Goal: Task Accomplishment & Management: Complete application form

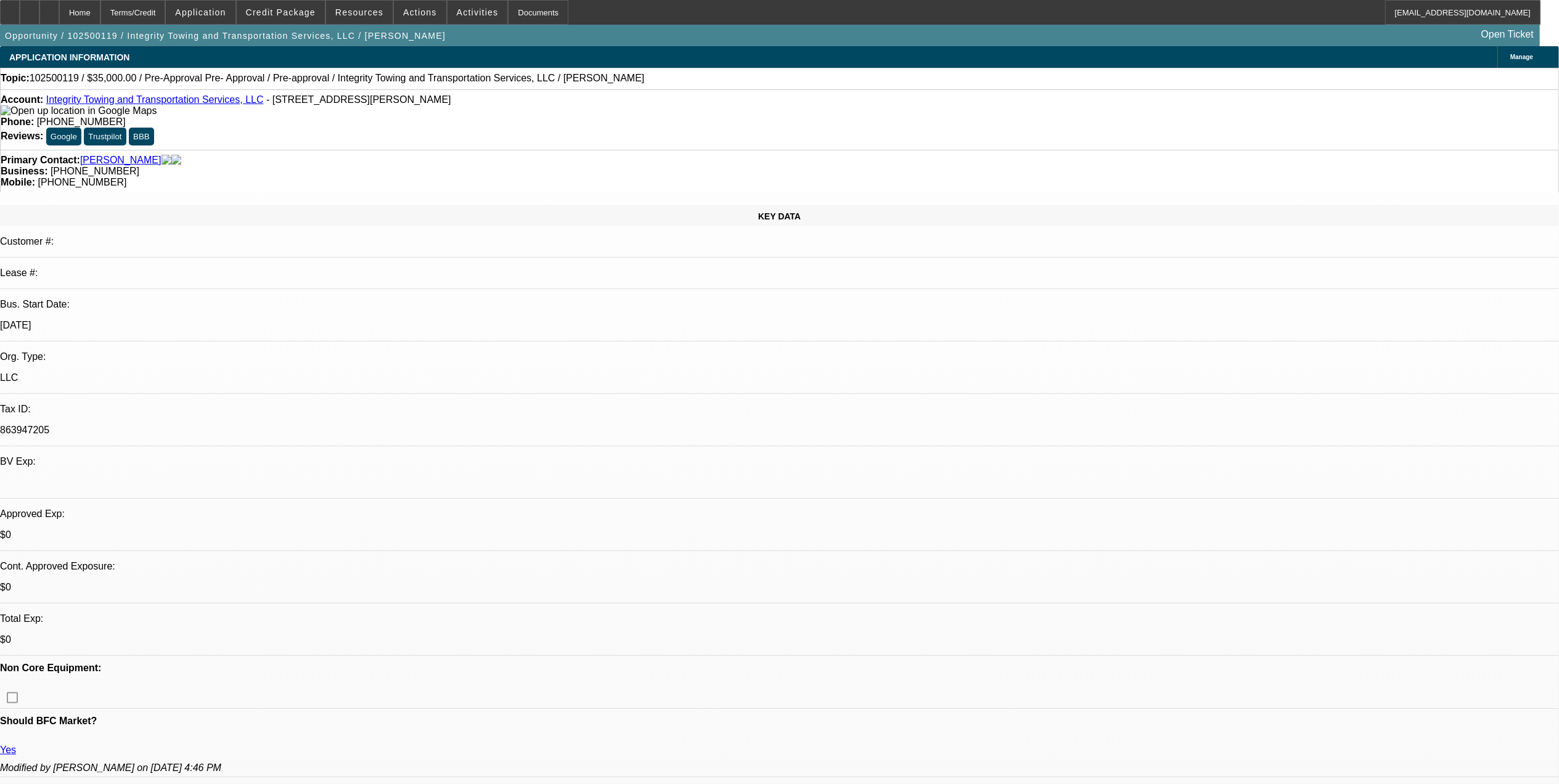
select select "0"
select select "6"
select select "0"
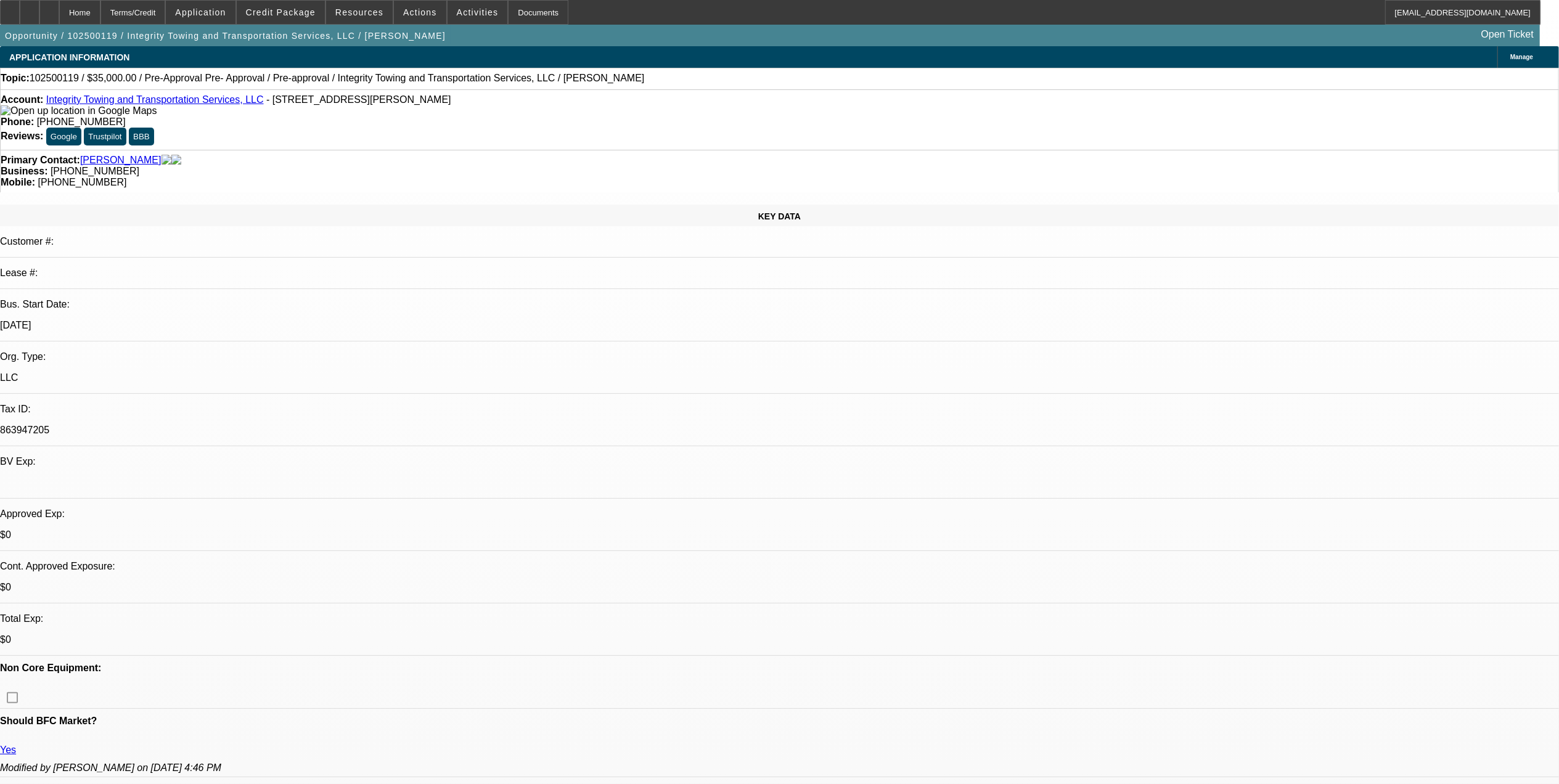
select select "0"
select select "6"
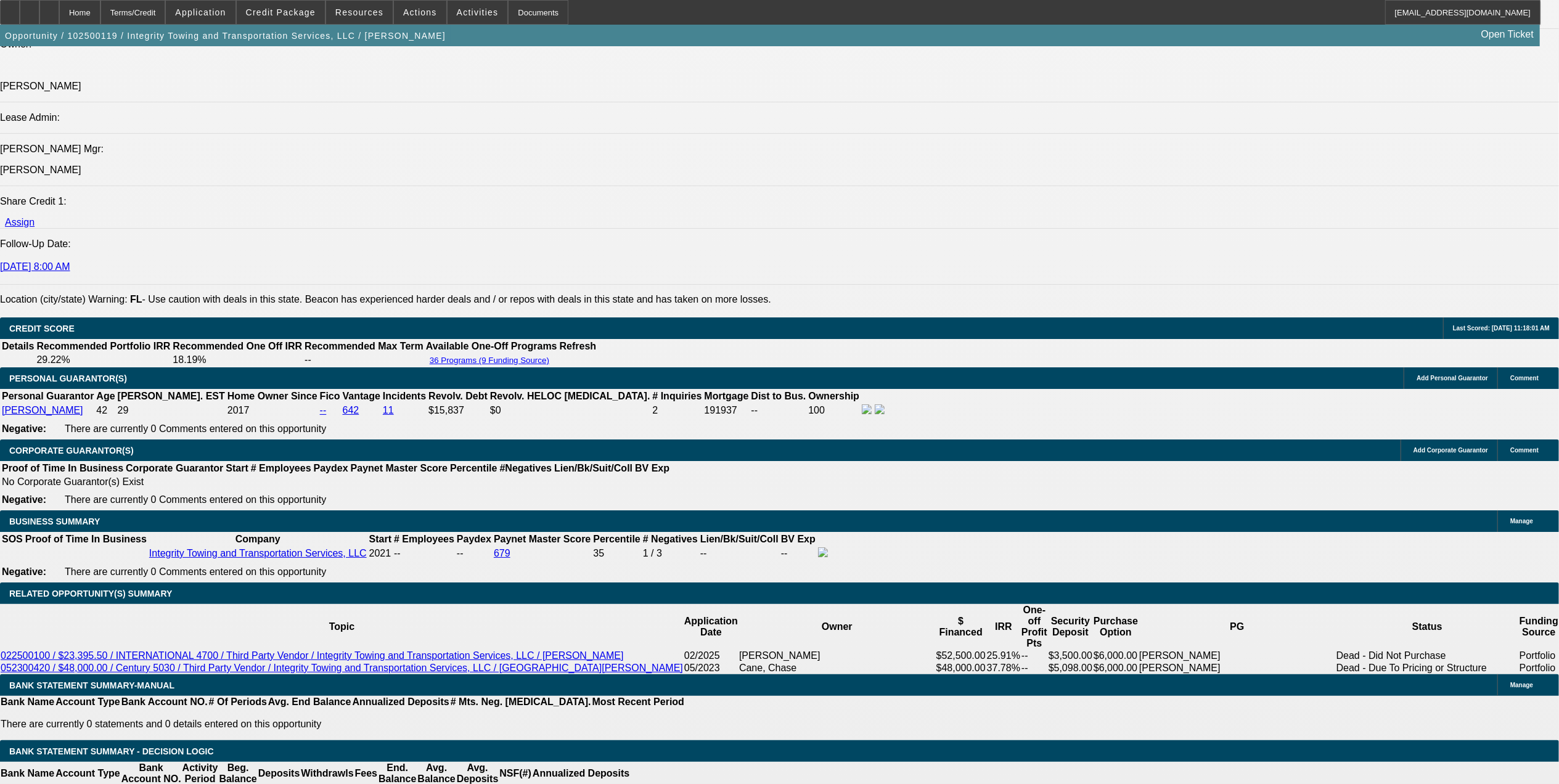
scroll to position [1807, 0]
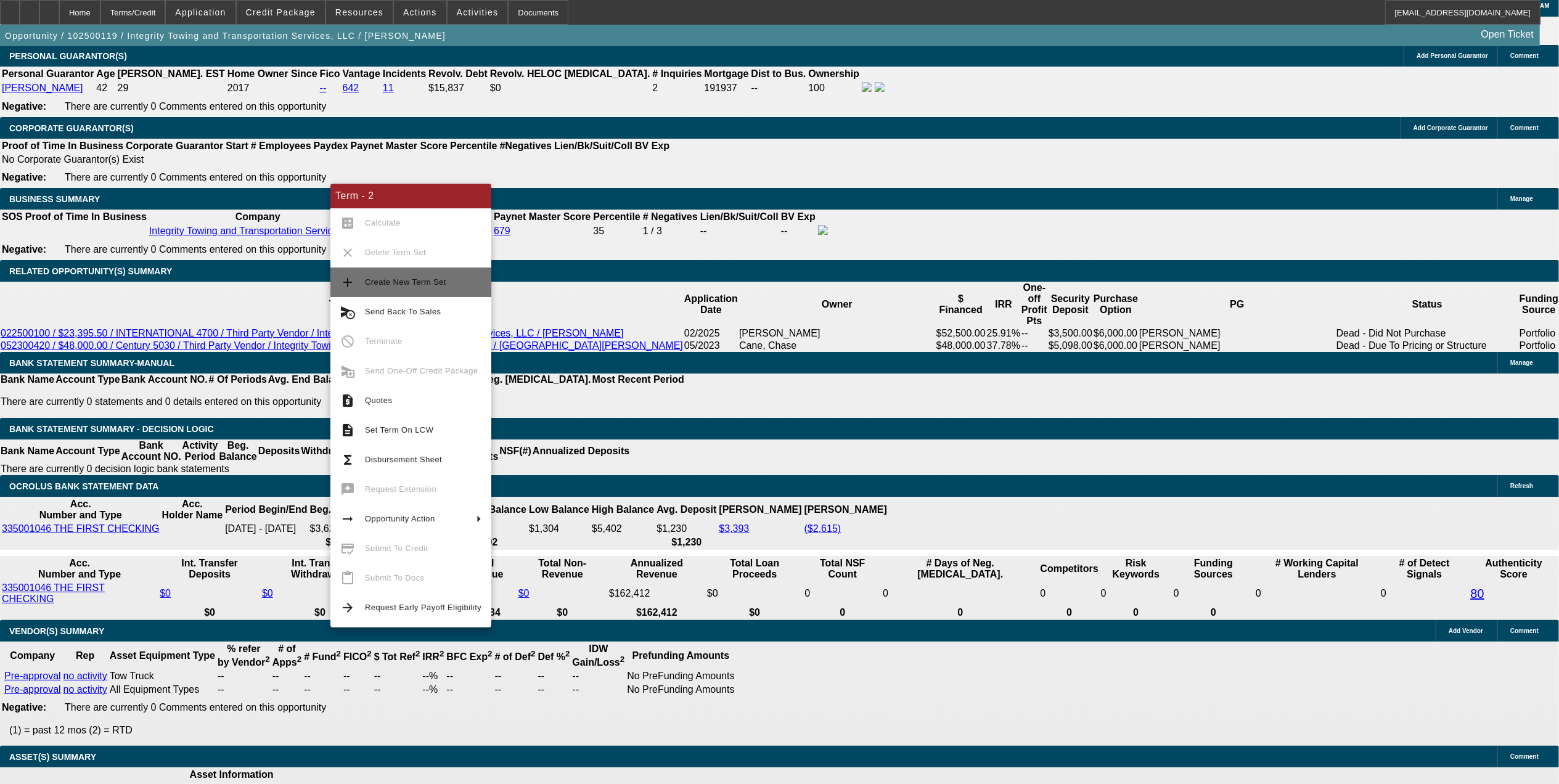
click at [435, 282] on span "Create New Term Set" at bounding box center [406, 282] width 82 height 10
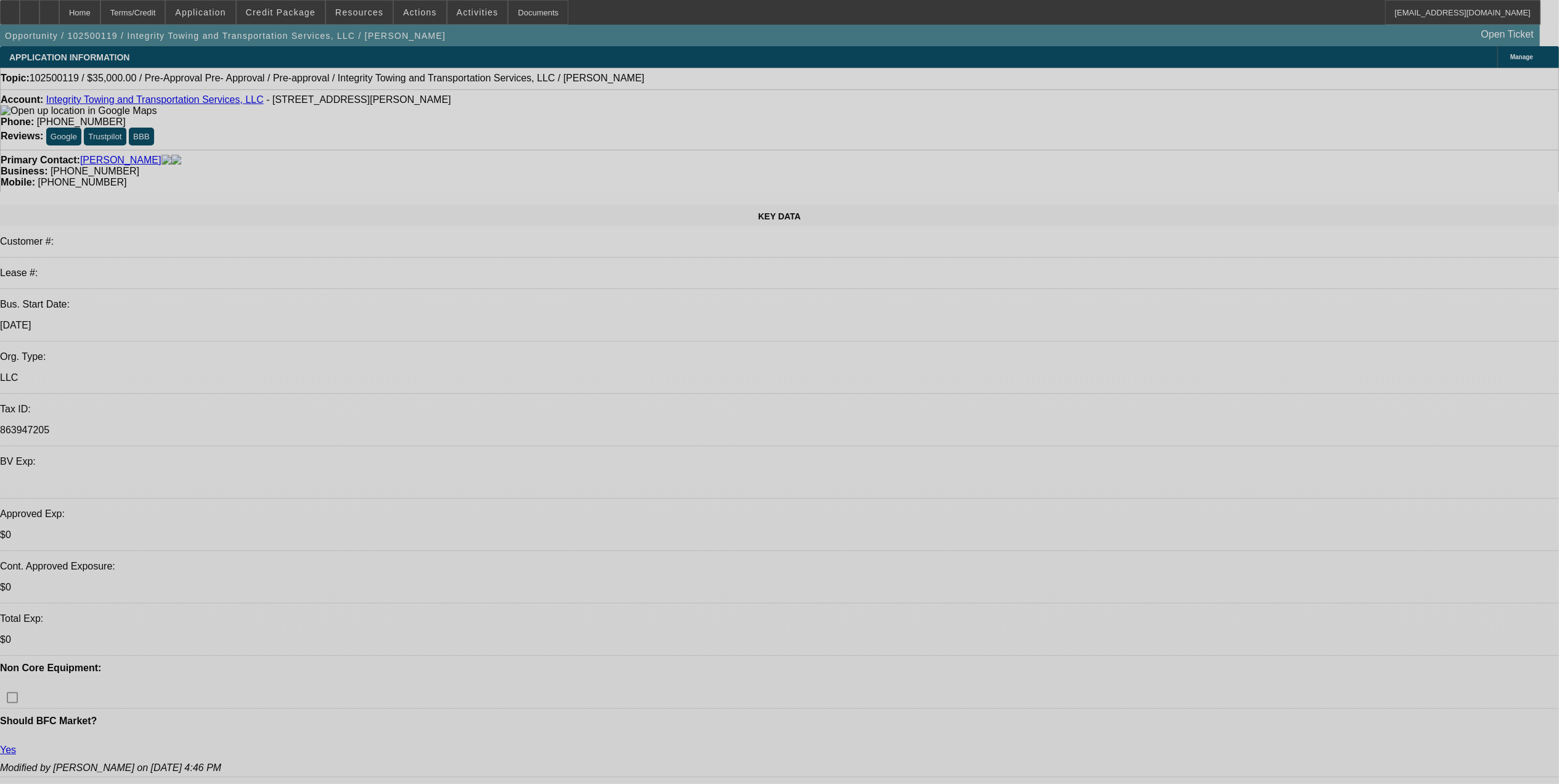
select select "0"
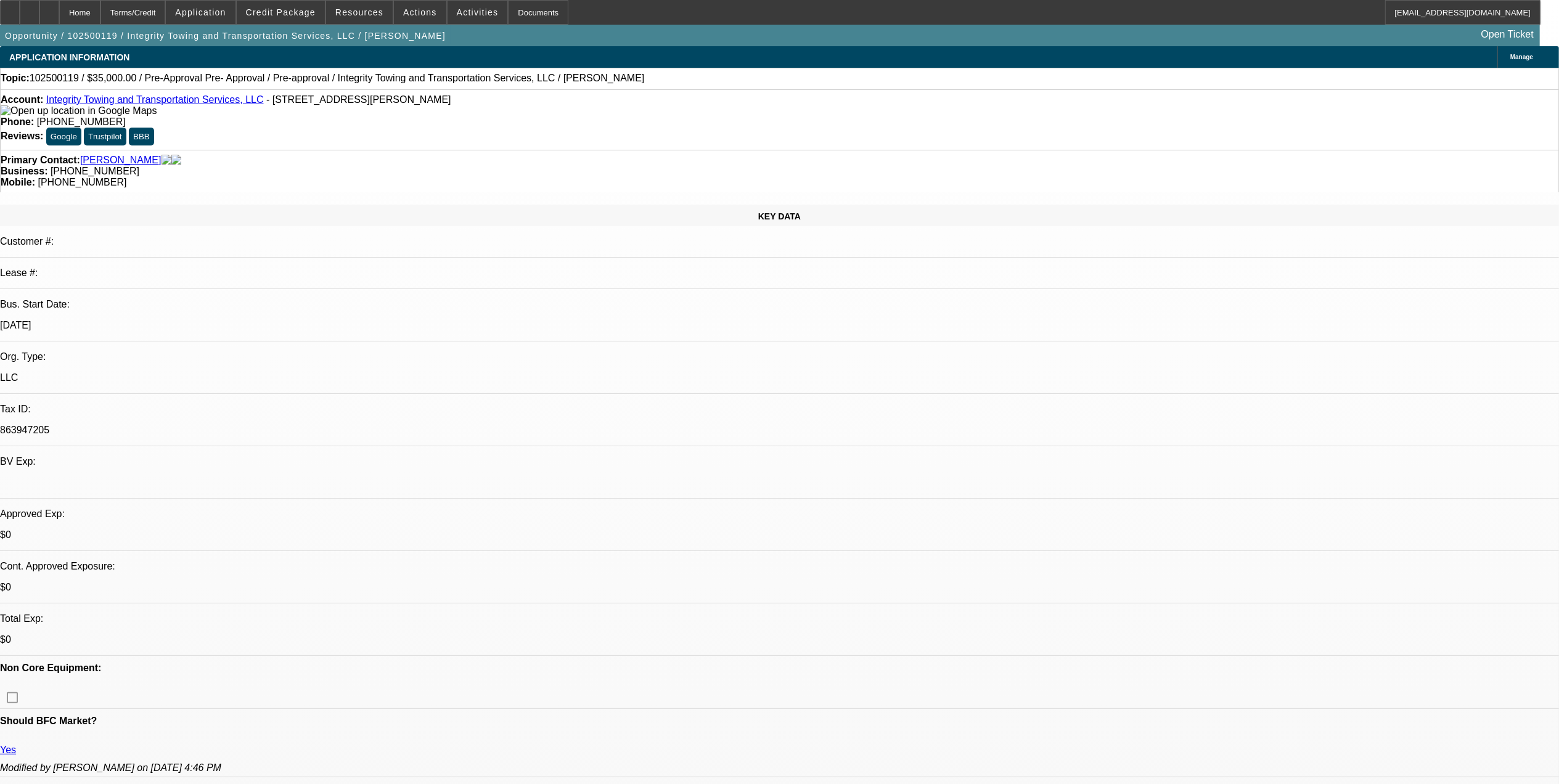
select select "0"
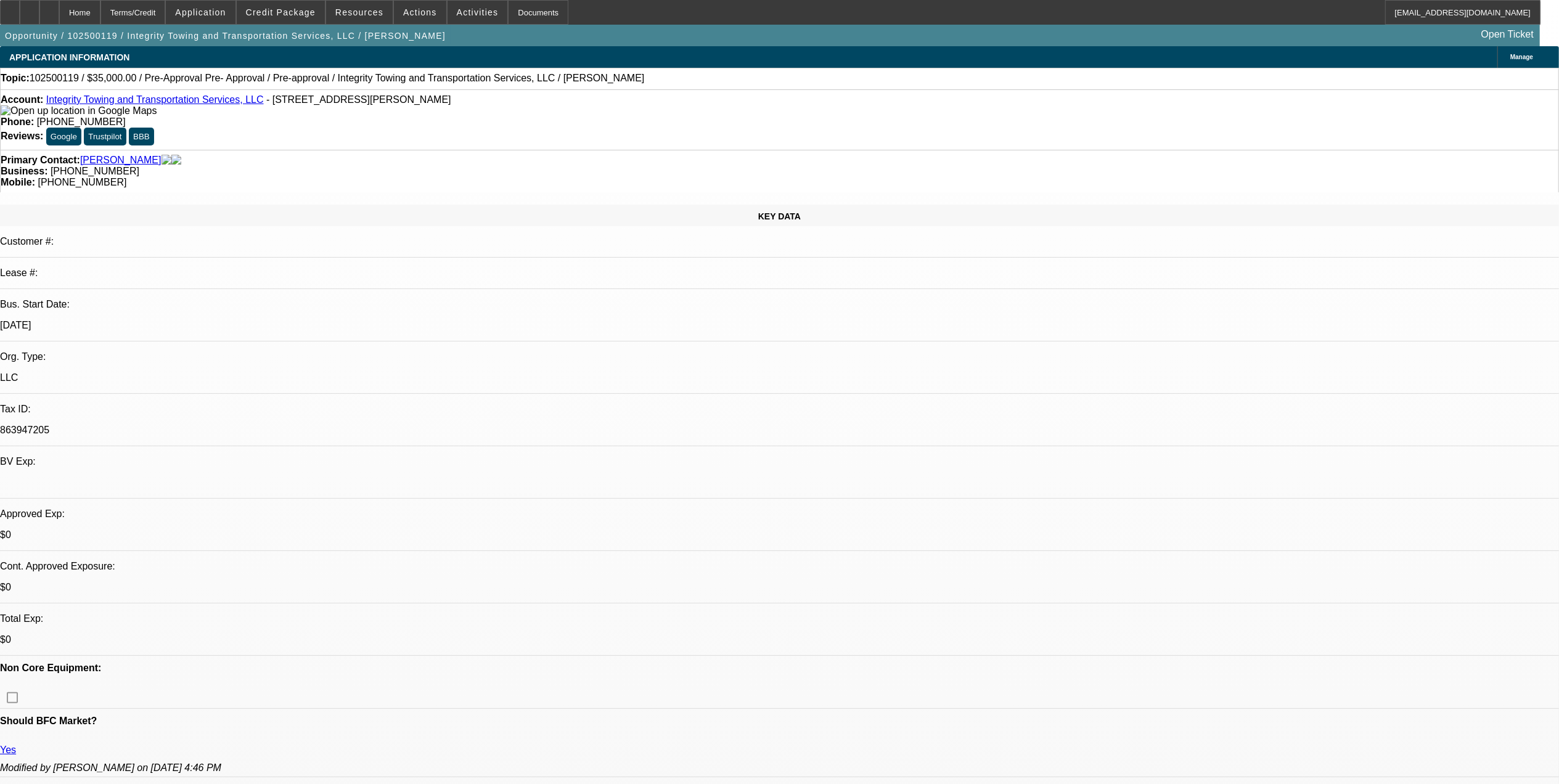
select select "0"
select select "1"
select select "6"
select select "1"
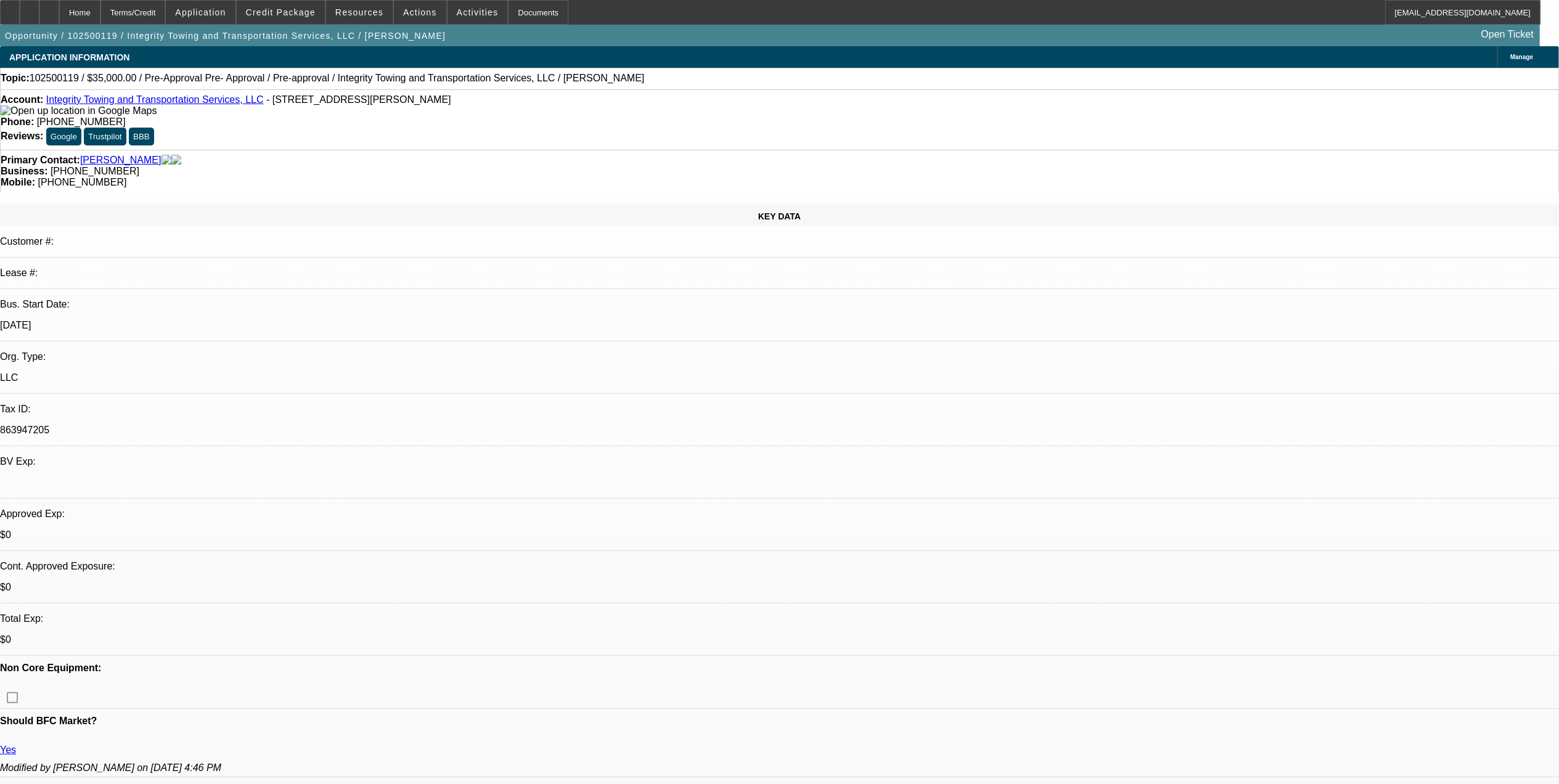
select select "1"
select select "6"
select select "1"
select select "6"
